Goal: Navigation & Orientation: Find specific page/section

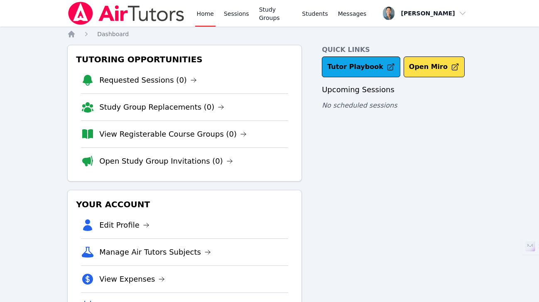
click at [207, 7] on link "Home" at bounding box center [205, 13] width 20 height 27
click at [228, 13] on link "Sessions" at bounding box center [236, 13] width 29 height 27
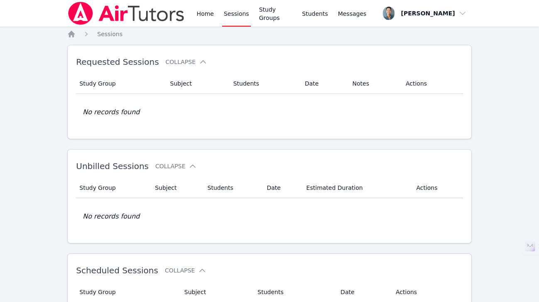
click at [192, 12] on div "Home Sessions Study Groups Students Messages" at bounding box center [217, 13] width 301 height 27
click at [200, 13] on link "Home" at bounding box center [205, 13] width 20 height 27
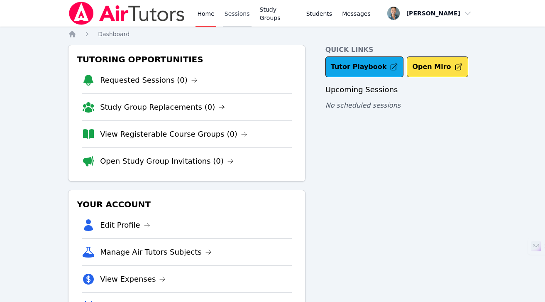
click at [234, 16] on link "Sessions" at bounding box center [237, 13] width 29 height 27
